Goal: Information Seeking & Learning: Find specific fact

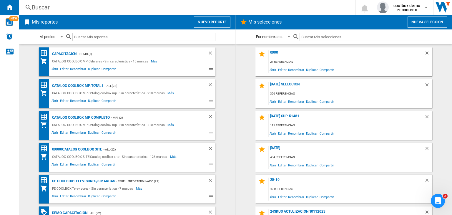
click at [102, 5] on div "Buscar" at bounding box center [186, 7] width 308 height 8
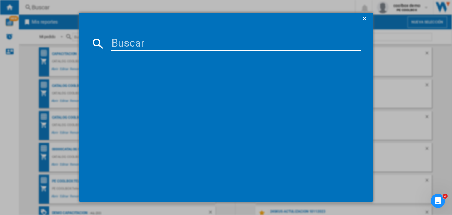
click at [145, 44] on input at bounding box center [236, 43] width 250 height 14
paste input "KREED K70 BLACK"
type input "KREED K70 BLACK"
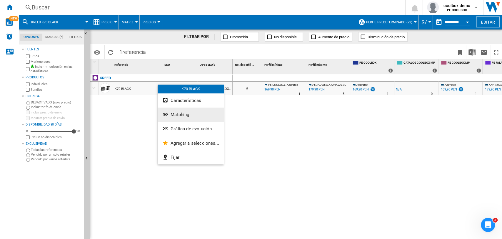
click at [186, 111] on button "Matching" at bounding box center [191, 114] width 66 height 14
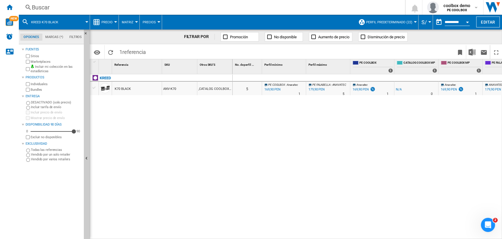
click at [64, 9] on div "Buscar" at bounding box center [211, 7] width 358 height 8
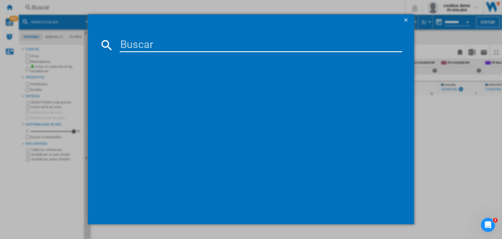
click at [133, 41] on input at bounding box center [261, 45] width 283 height 14
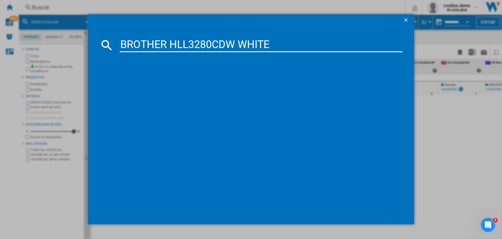
type input "BROTHER HLL3280CDW WHITE"
click at [294, 44] on input "BROTHER HLL3280CDW WHITE" at bounding box center [261, 45] width 283 height 14
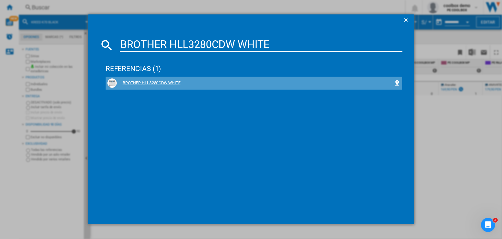
click at [174, 81] on div "BROTHER HLL3280CDW WHITE" at bounding box center [255, 83] width 277 height 6
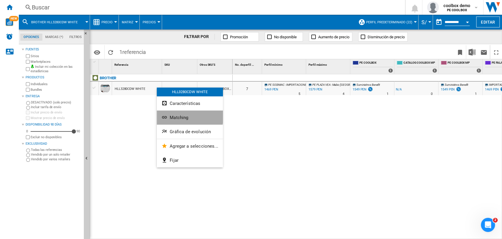
click at [187, 115] on span "Matching" at bounding box center [179, 117] width 19 height 5
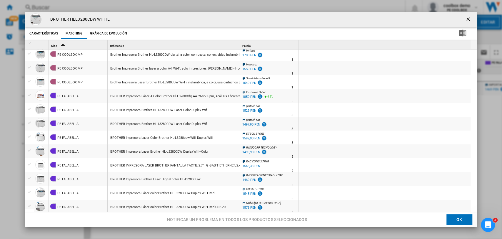
scroll to position [360, 0]
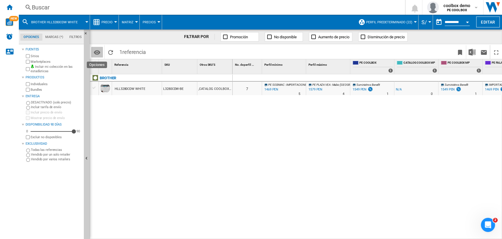
click at [96, 52] on md-icon "Opciones" at bounding box center [97, 52] width 7 height 7
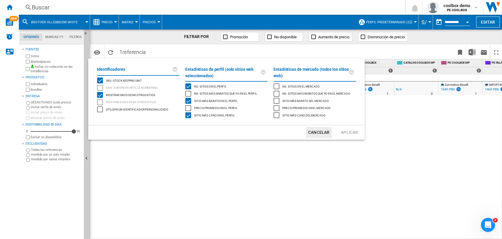
click at [114, 95] on span "Mostrar SKU'S de mi otros sitios" at bounding box center [130, 94] width 49 height 4
click at [358, 131] on button "Aplicar" at bounding box center [350, 132] width 26 height 11
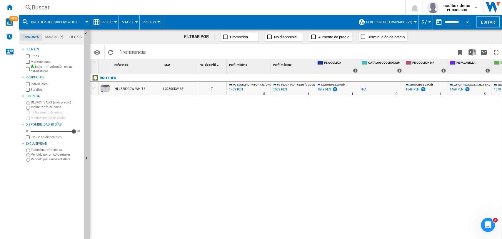
click at [279, 91] on div "1579 PEN" at bounding box center [280, 90] width 15 height 6
click at [236, 90] on div "1469 PEN" at bounding box center [235, 90] width 15 height 6
click at [325, 132] on div "0 7 PE SODIMAC : IMPORTACIONES RAELY SAC -5.2 % 1469 PEN % N/A 5 PE SODIMAC : I…" at bounding box center [349, 156] width 305 height 165
click at [452, 14] on button "coolbox demo PE COOLBOX" at bounding box center [453, 7] width 61 height 15
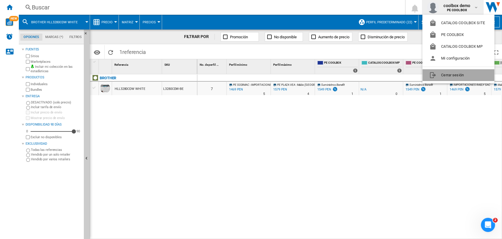
click at [452, 73] on button "Cerrar sesión" at bounding box center [459, 75] width 72 height 12
